Goal: Task Accomplishment & Management: Manage account settings

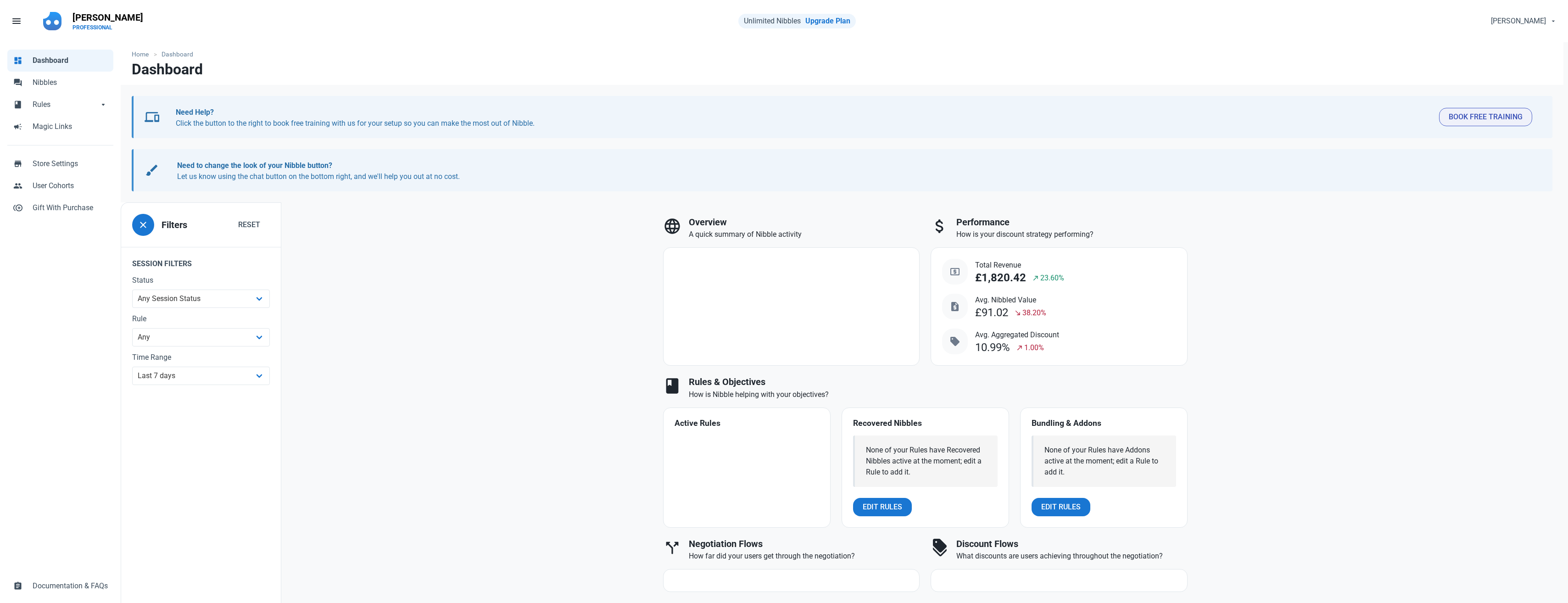
select select "7d"
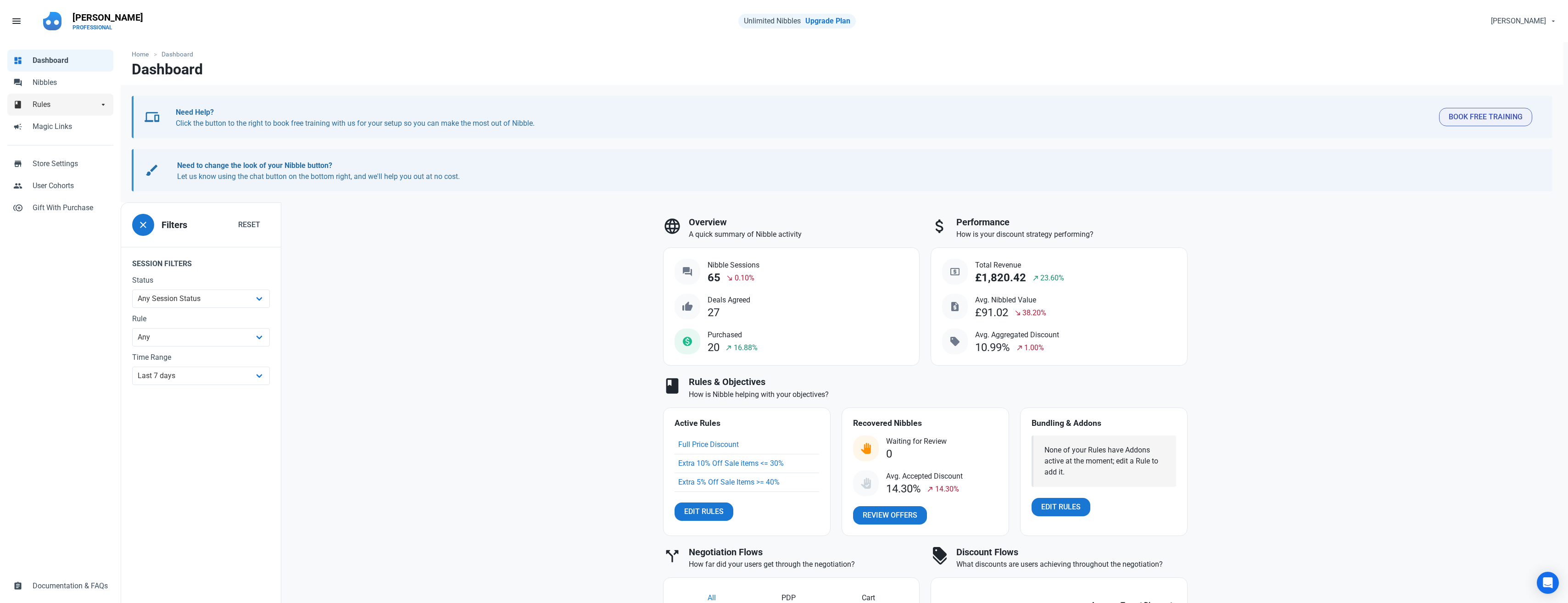
click at [55, 105] on span "Rules" at bounding box center [66, 105] width 66 height 11
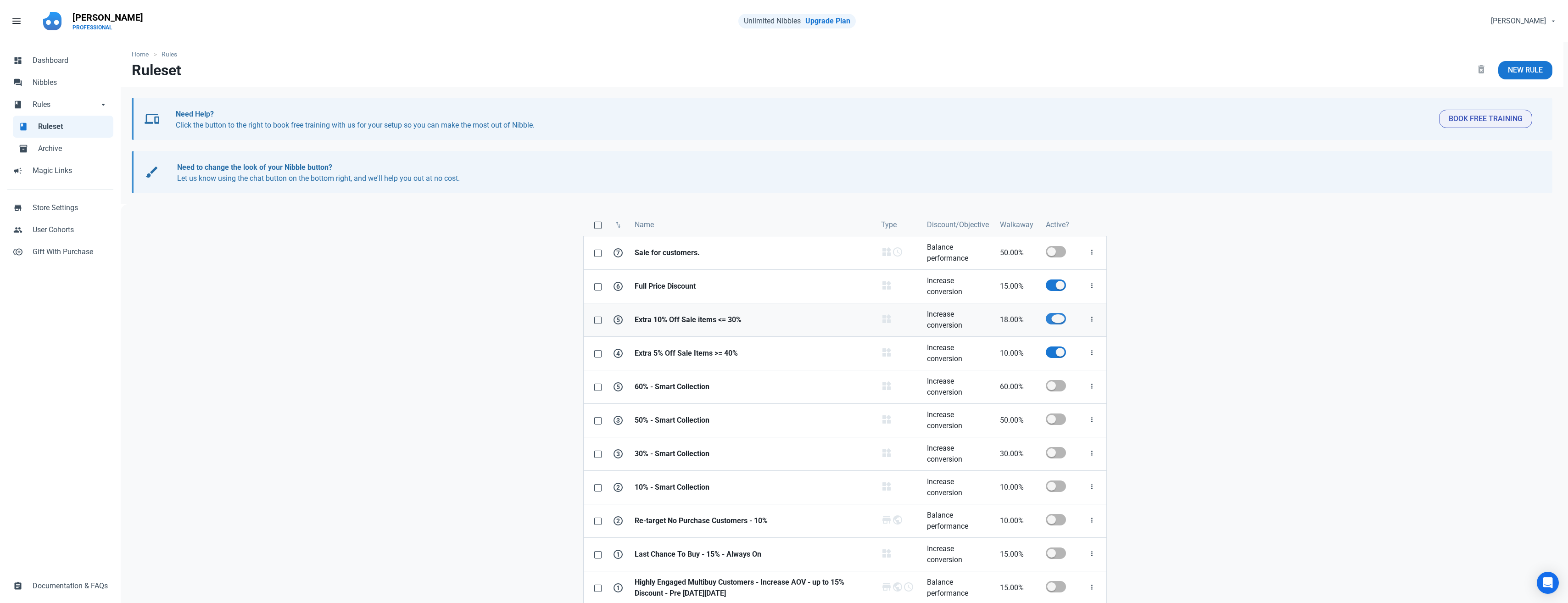
click at [1058, 319] on span at bounding box center [1055, 318] width 20 height 12
click at [1052, 319] on input "checkbox" at bounding box center [1049, 319] width 6 height 6
checkbox input "false"
click at [1054, 350] on span at bounding box center [1055, 352] width 20 height 12
click at [1052, 350] on input "checkbox" at bounding box center [1049, 352] width 6 height 6
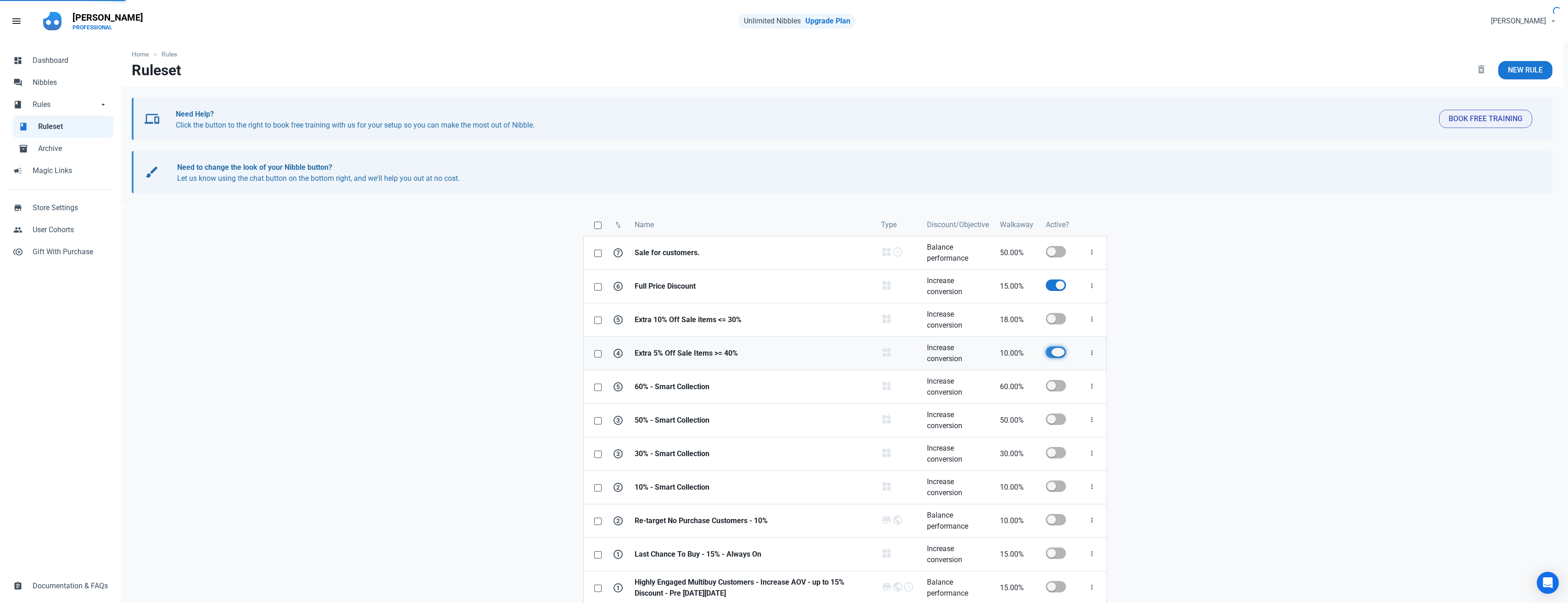
checkbox input "false"
click at [651, 284] on strong "Full Price Discount" at bounding box center [752, 286] width 236 height 11
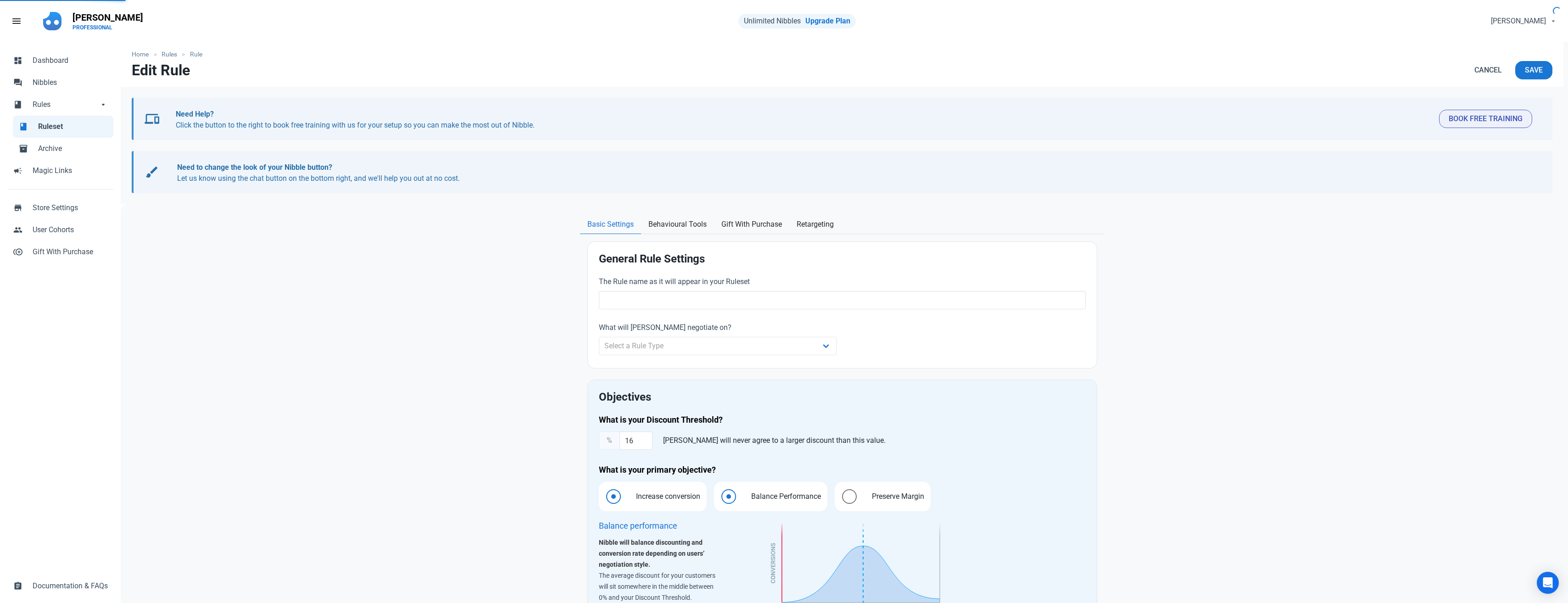
type input "Full Price Discount"
select select "product_category"
type input "15.00"
radio input "true"
radio input "false"
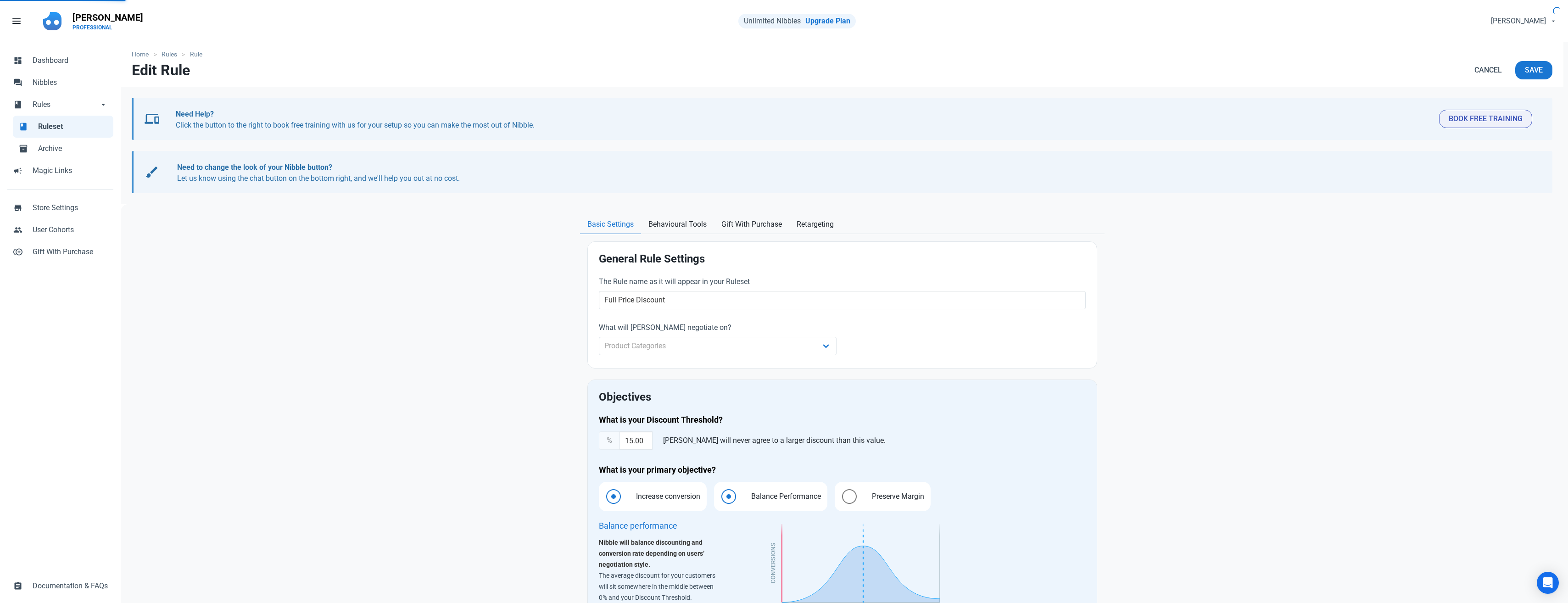
radio input "true"
